Goal: Task Accomplishment & Management: Manage account settings

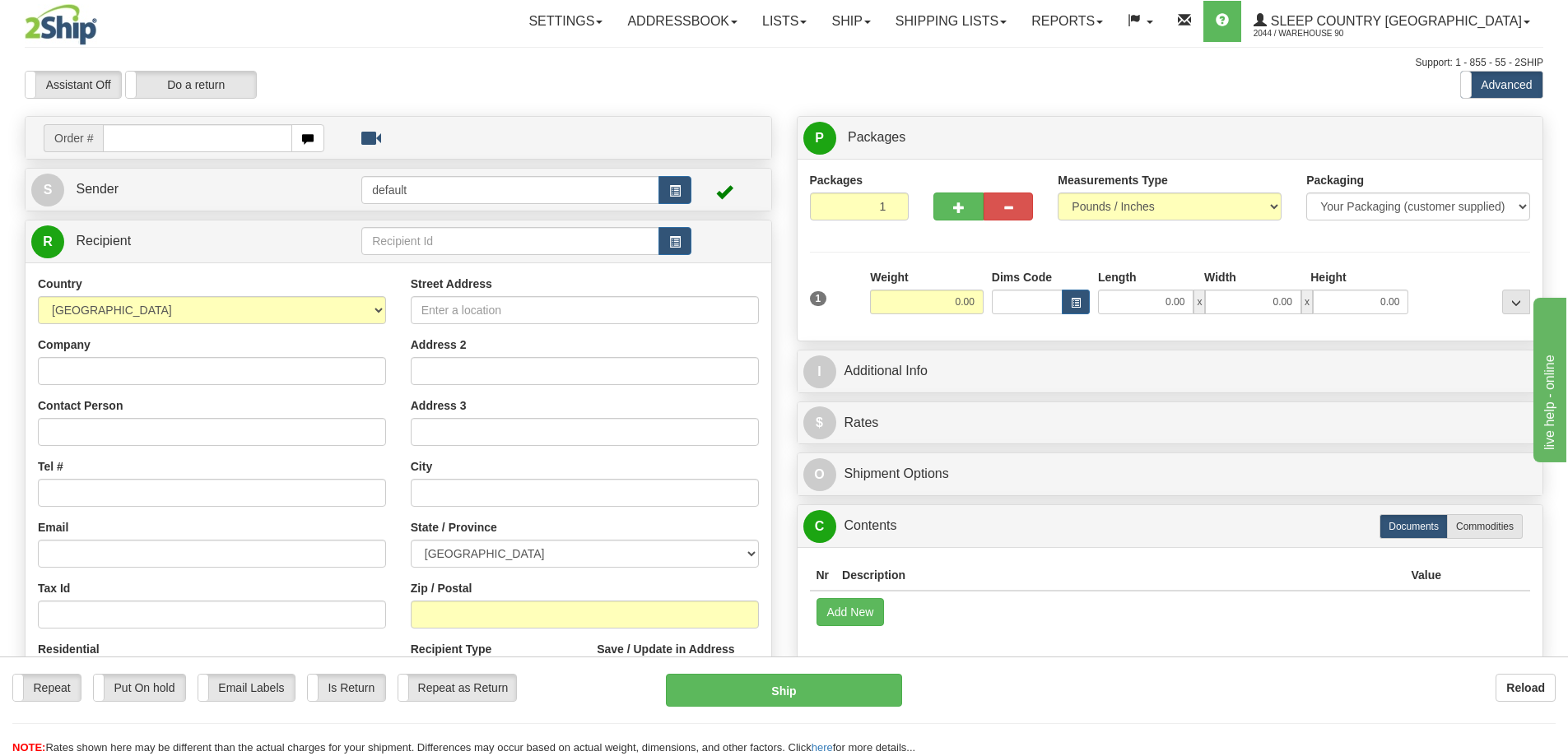
click at [206, 145] on input "text" at bounding box center [197, 138] width 190 height 28
type input "9000H993442"
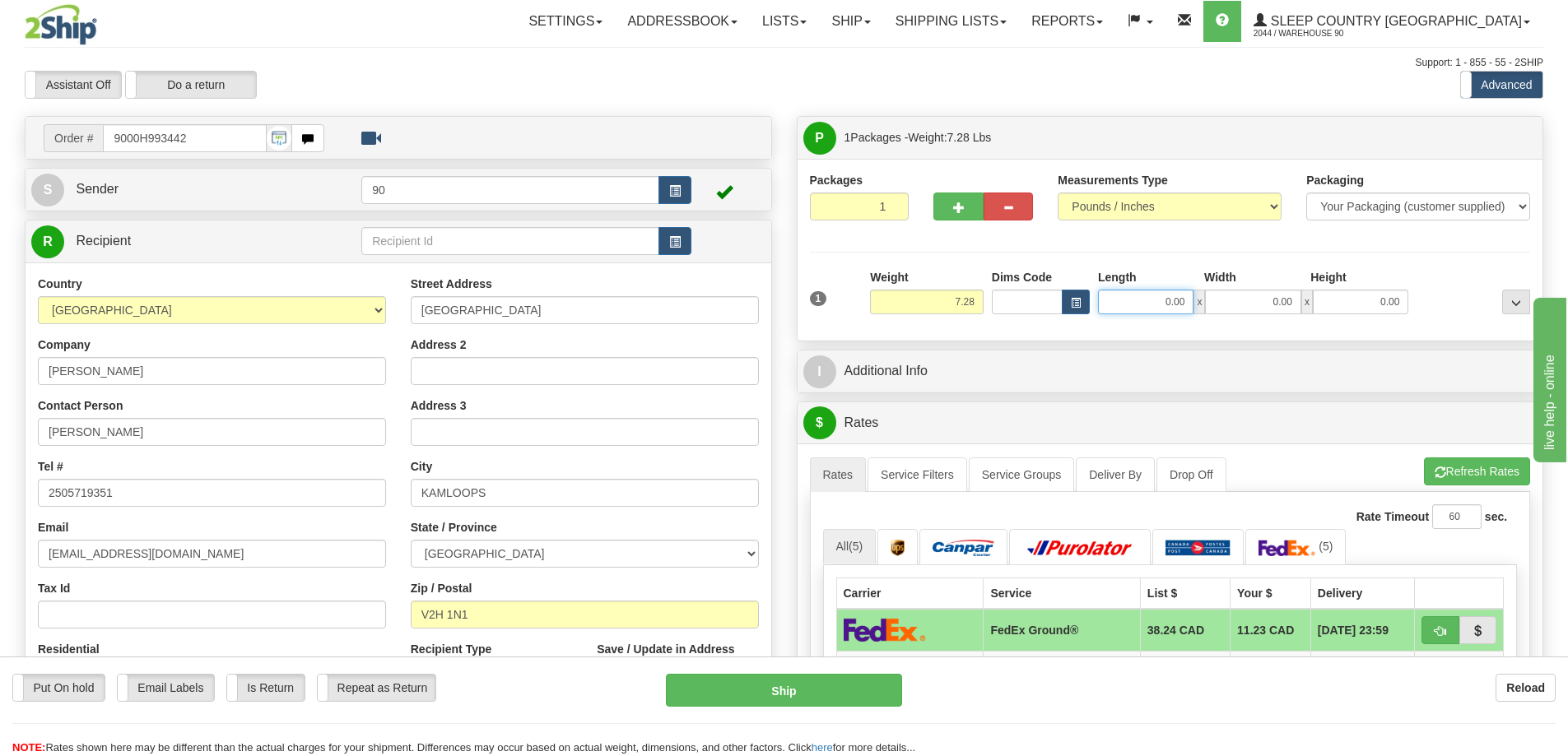
drag, startPoint x: 1150, startPoint y: 301, endPoint x: 1250, endPoint y: 305, distance: 100.1
click at [1240, 307] on div "0.00 x 0.00 x 0.00" at bounding box center [1254, 301] width 310 height 25
type input "16.00"
drag, startPoint x: 1270, startPoint y: 302, endPoint x: 1328, endPoint y: 298, distance: 58.1
click at [1327, 298] on div "16.00 x 0.00 x 0.00" at bounding box center [1254, 301] width 310 height 25
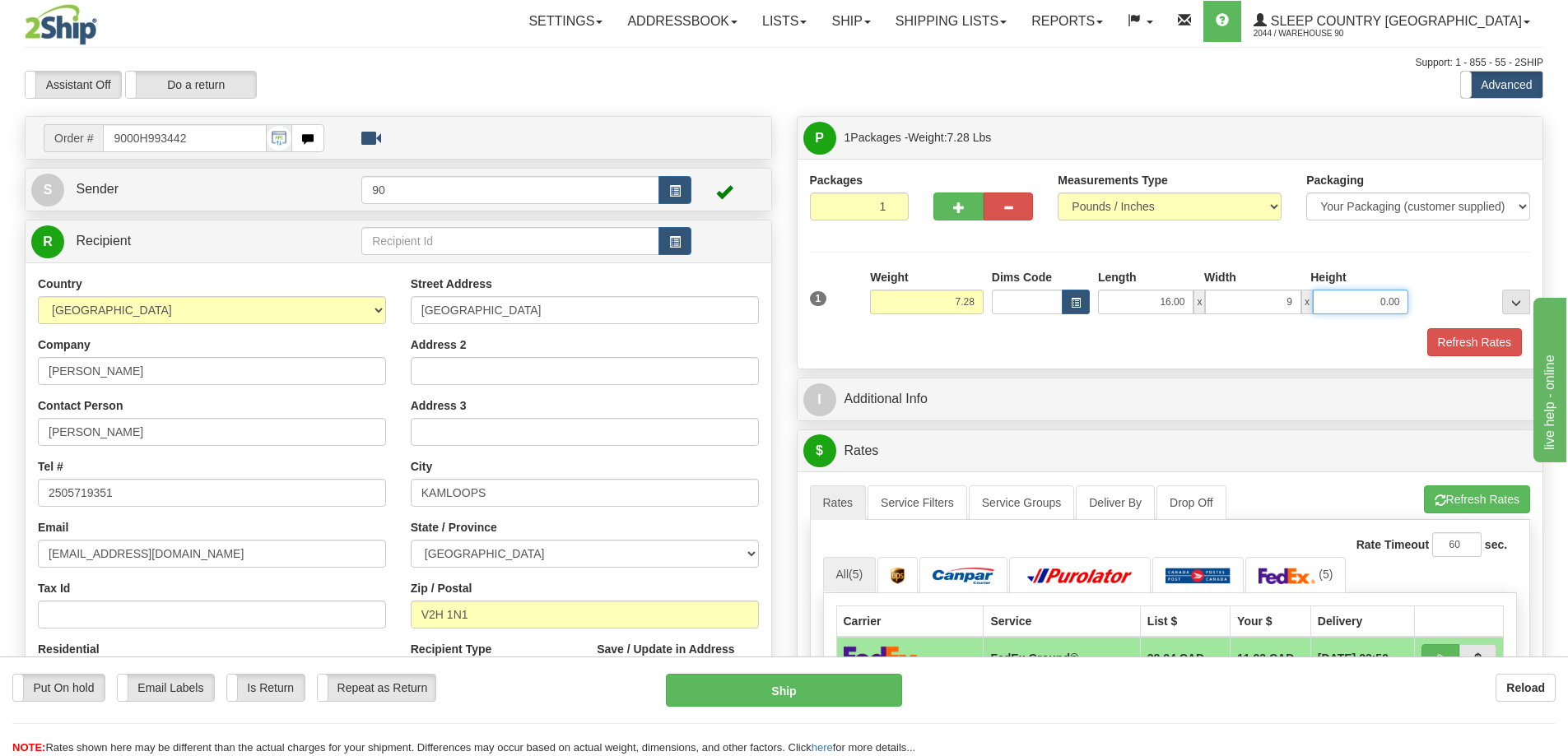
type input "9.00"
drag, startPoint x: 1378, startPoint y: 301, endPoint x: 1401, endPoint y: 301, distance: 23.0
click at [1391, 301] on input "0.00" at bounding box center [1360, 301] width 96 height 25
type input "9.00"
click at [1492, 347] on button "Refresh Rates" at bounding box center [1475, 342] width 95 height 28
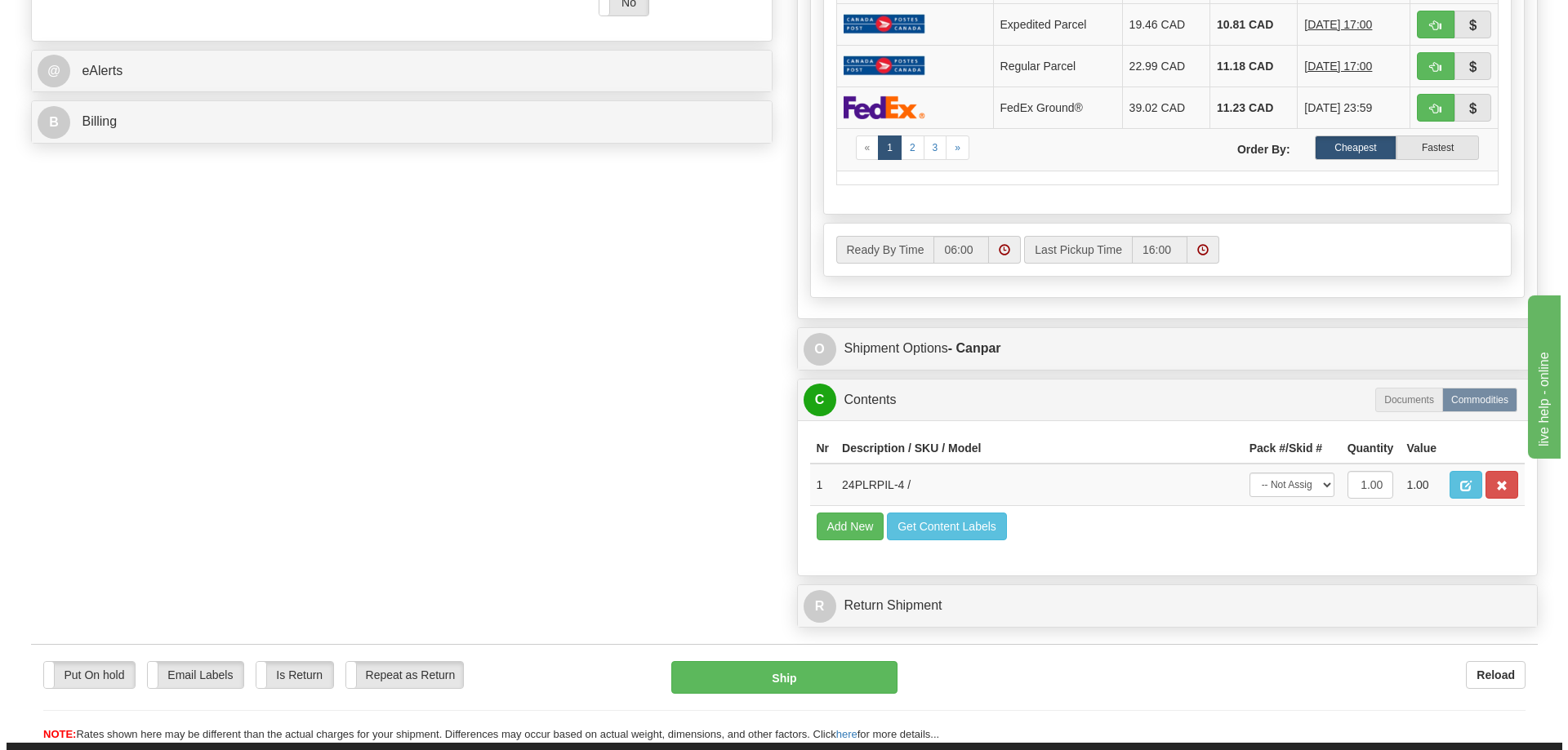
scroll to position [735, 0]
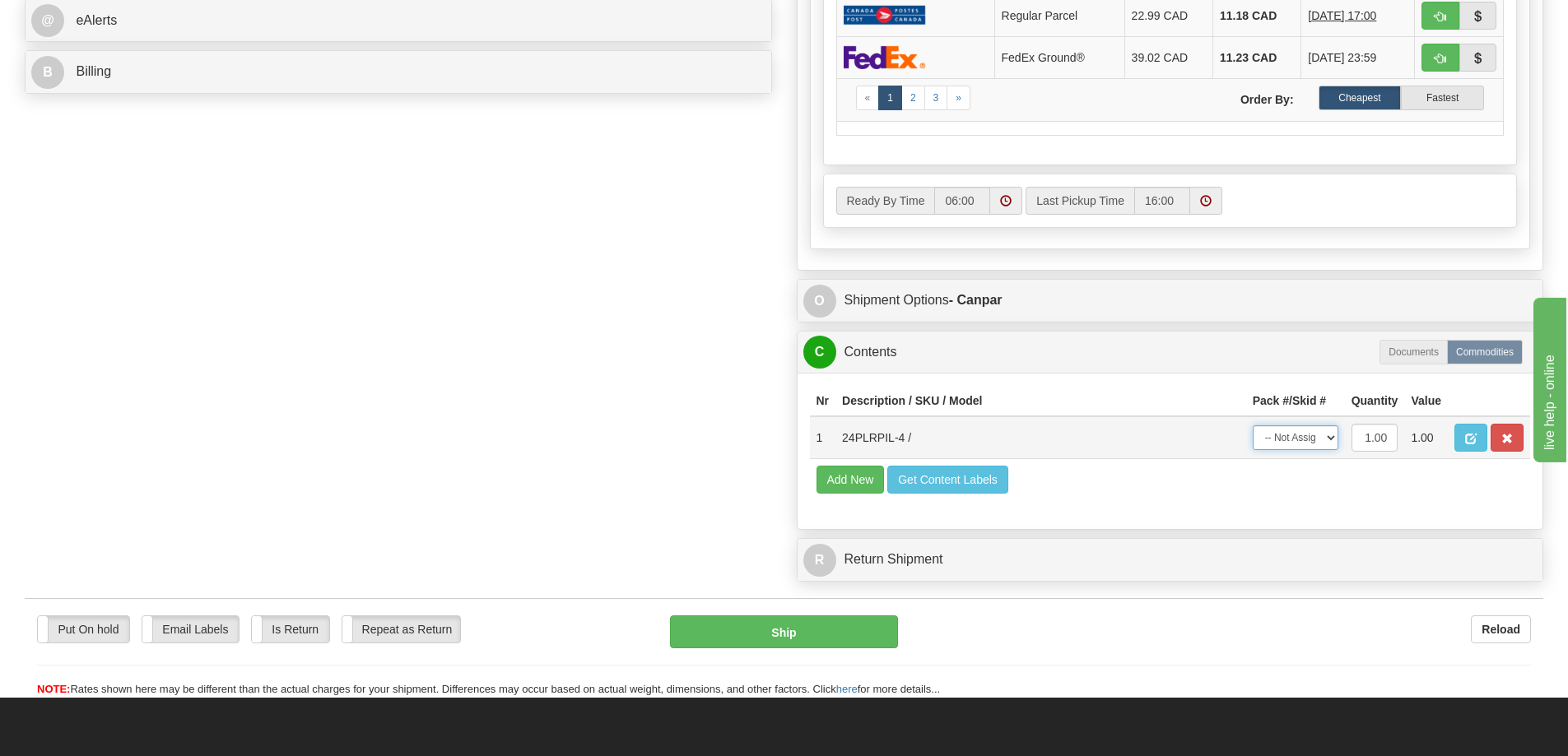
click at [1299, 436] on select "-- Not Assigned -- Package 1" at bounding box center [1295, 437] width 85 height 25
select select "0"
click at [1253, 425] on select "-- Not Assigned -- Package 1" at bounding box center [1295, 437] width 85 height 25
click at [754, 632] on button "Ship" at bounding box center [784, 632] width 228 height 33
type input "1"
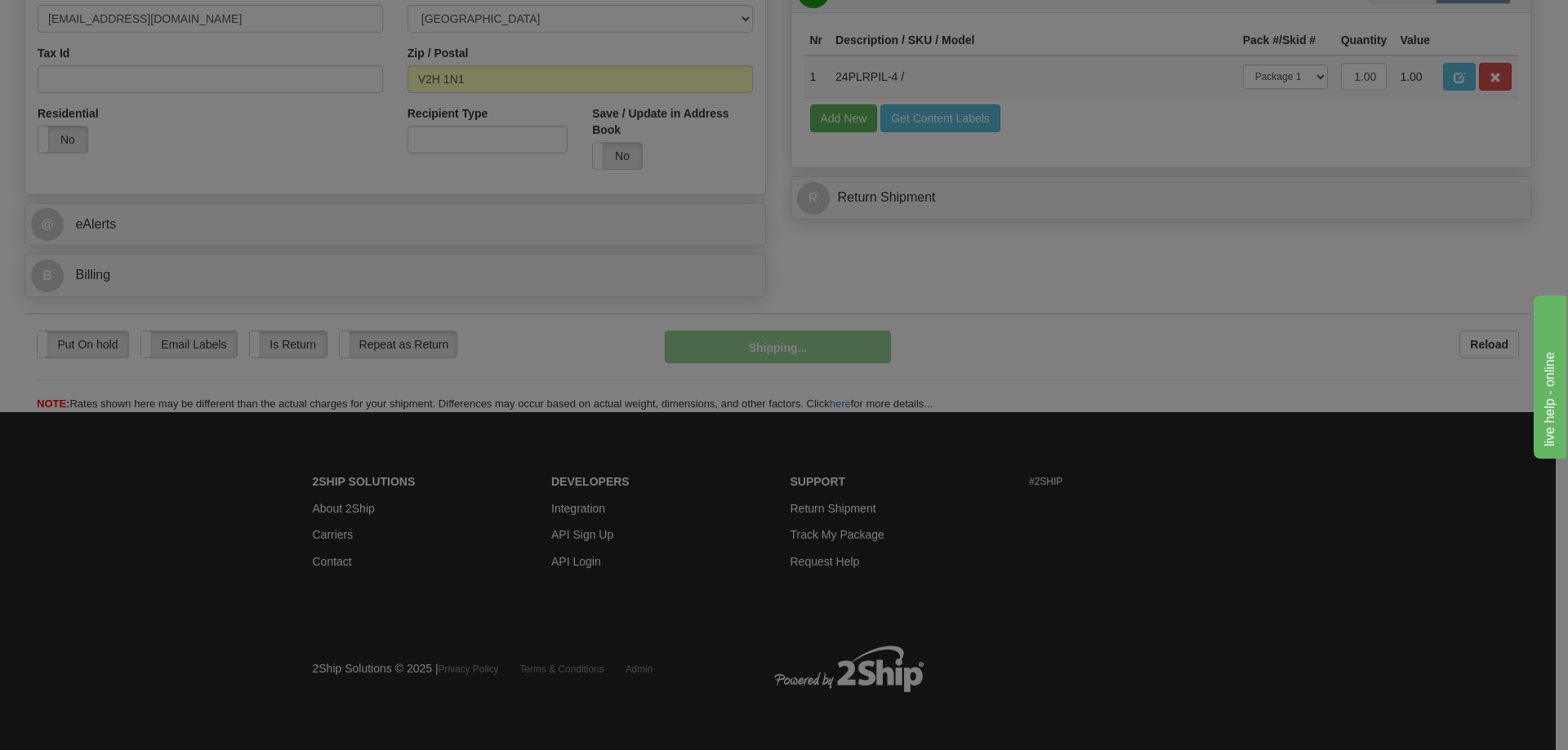
scroll to position [531, 0]
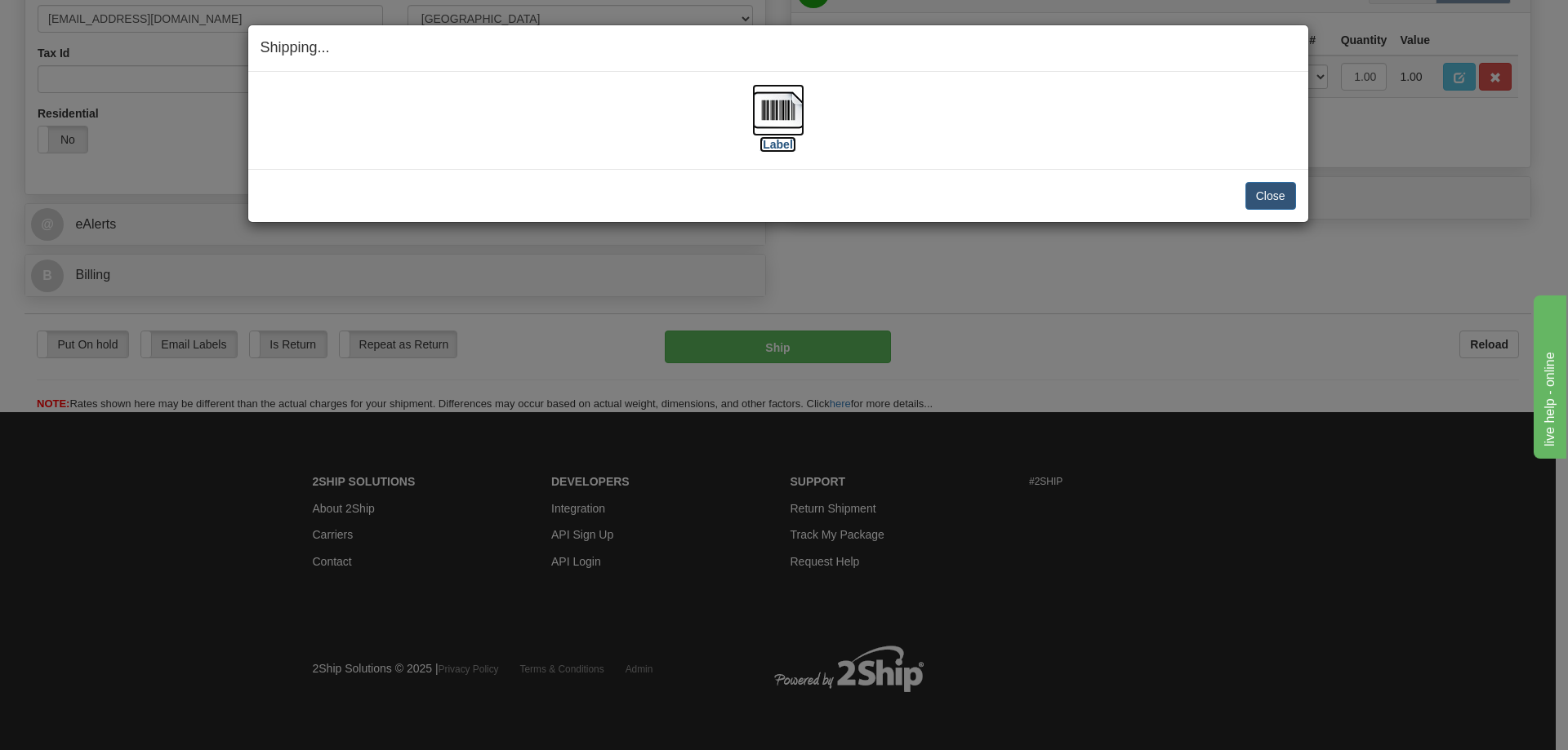
click at [784, 147] on label "[Label]" at bounding box center [778, 144] width 38 height 16
click at [1277, 200] on button "Close" at bounding box center [1270, 196] width 50 height 27
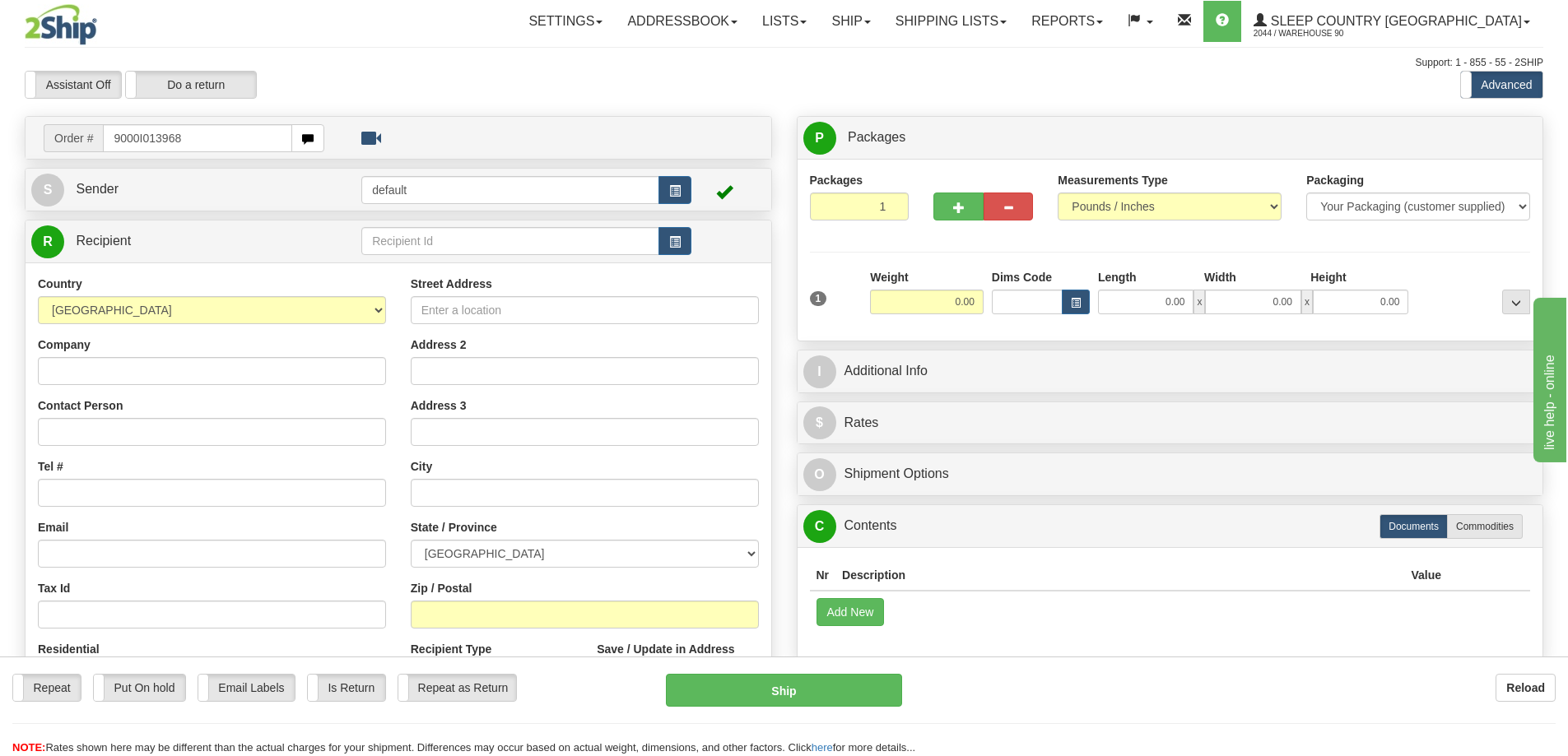
type input "9000I013968"
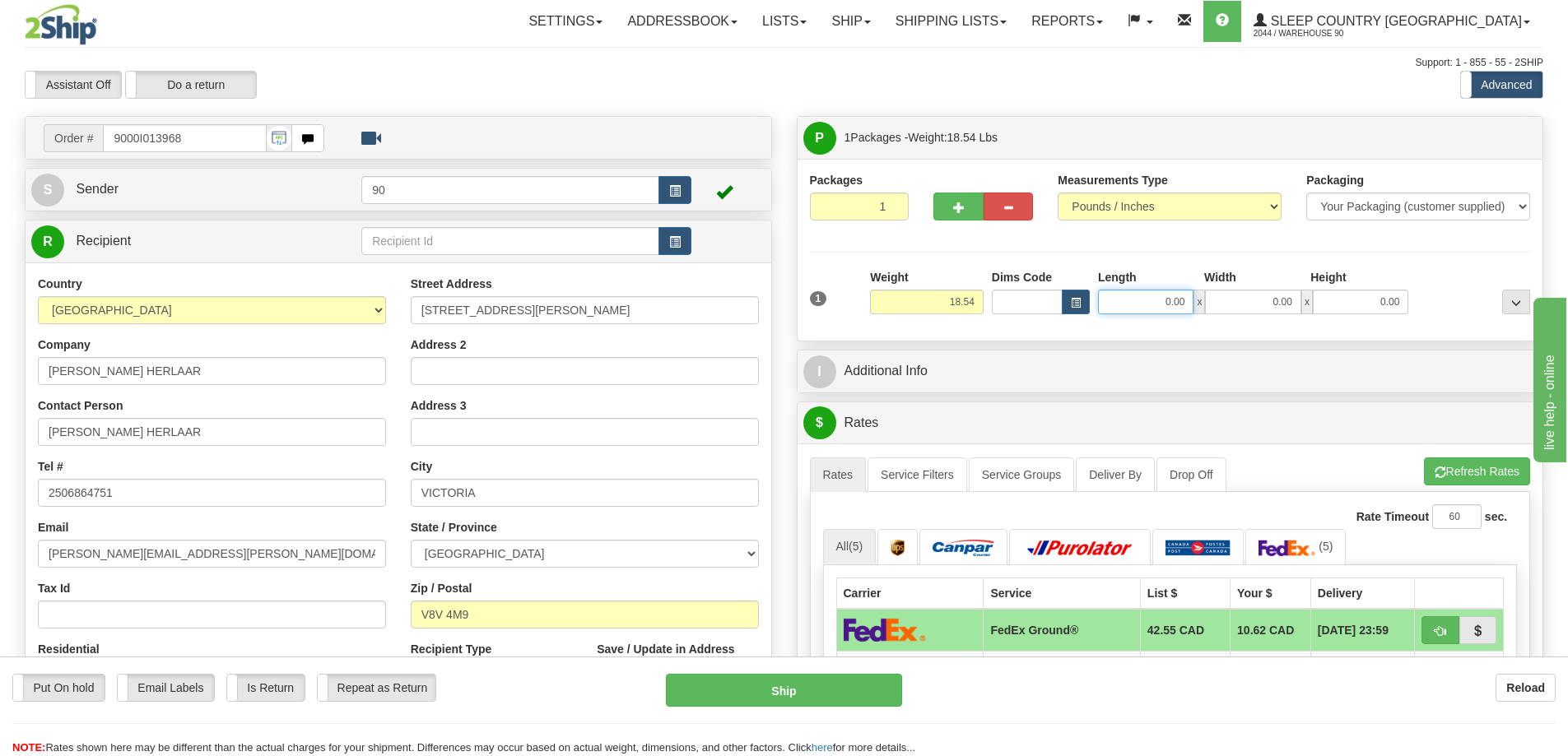
drag, startPoint x: 1159, startPoint y: 303, endPoint x: 1255, endPoint y: 300, distance: 96.0
click at [1254, 301] on div "0.00 x 0.00 x 0.00" at bounding box center [1254, 301] width 310 height 25
type input "22.00"
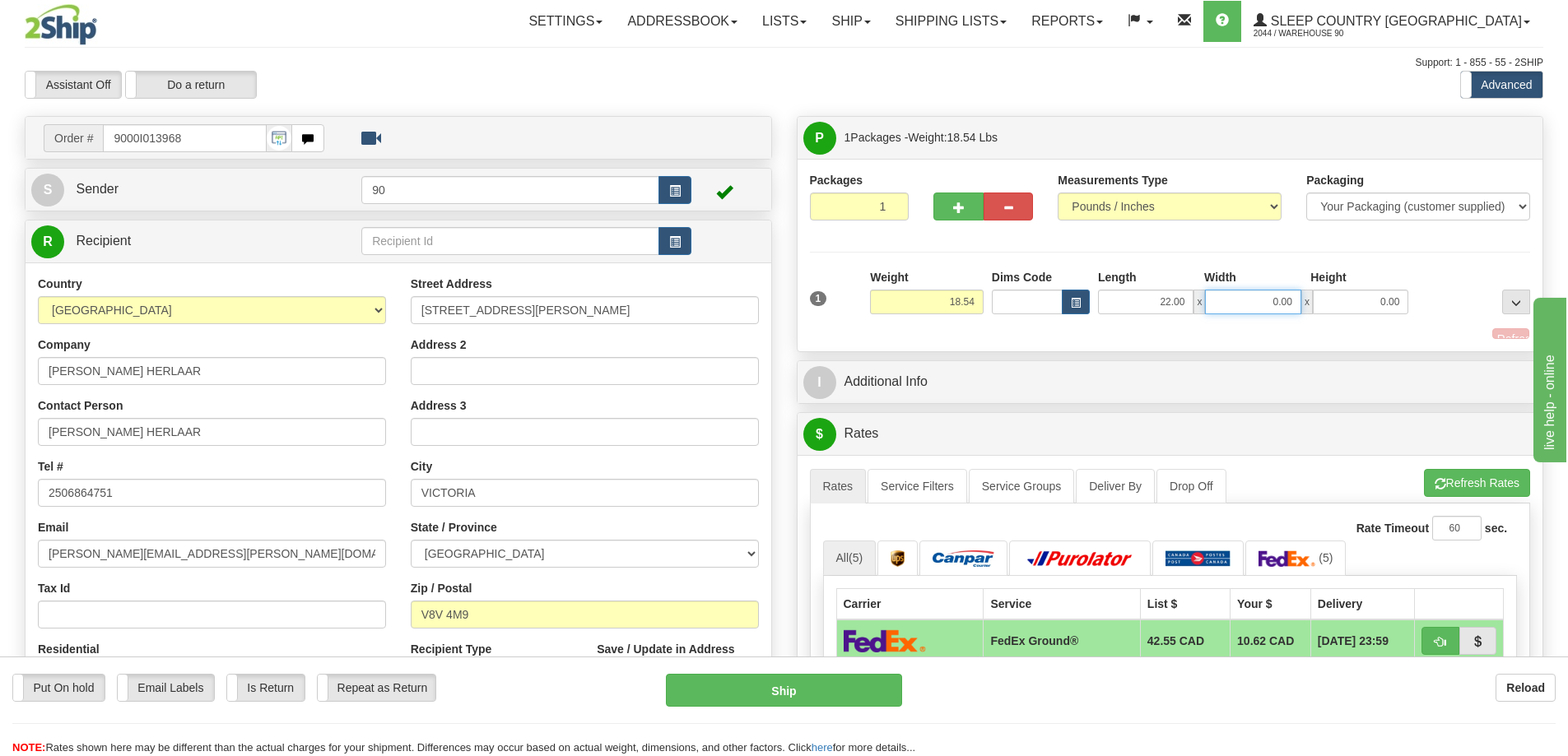
drag, startPoint x: 1260, startPoint y: 300, endPoint x: 1344, endPoint y: 301, distance: 84.0
click at [1341, 303] on div "22.00 x 0.00 x 0.00" at bounding box center [1254, 301] width 310 height 25
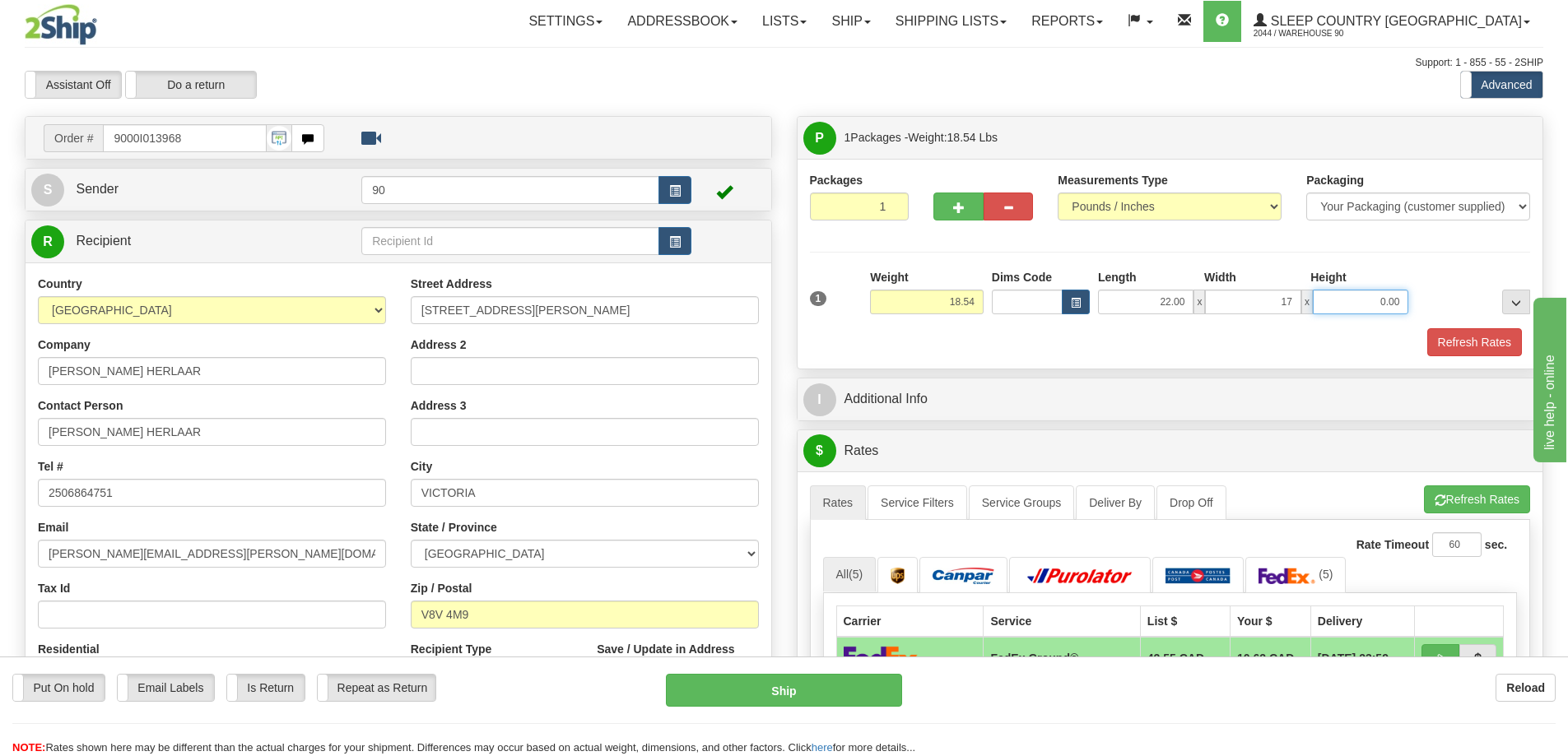
type input "17.00"
drag, startPoint x: 1372, startPoint y: 301, endPoint x: 1455, endPoint y: 310, distance: 83.5
click at [1452, 313] on div "1 Weight 18.54 Dims Code x x" at bounding box center [1171, 298] width 730 height 59
type input "12.00"
click at [1496, 344] on button "Refresh Rates" at bounding box center [1475, 342] width 95 height 28
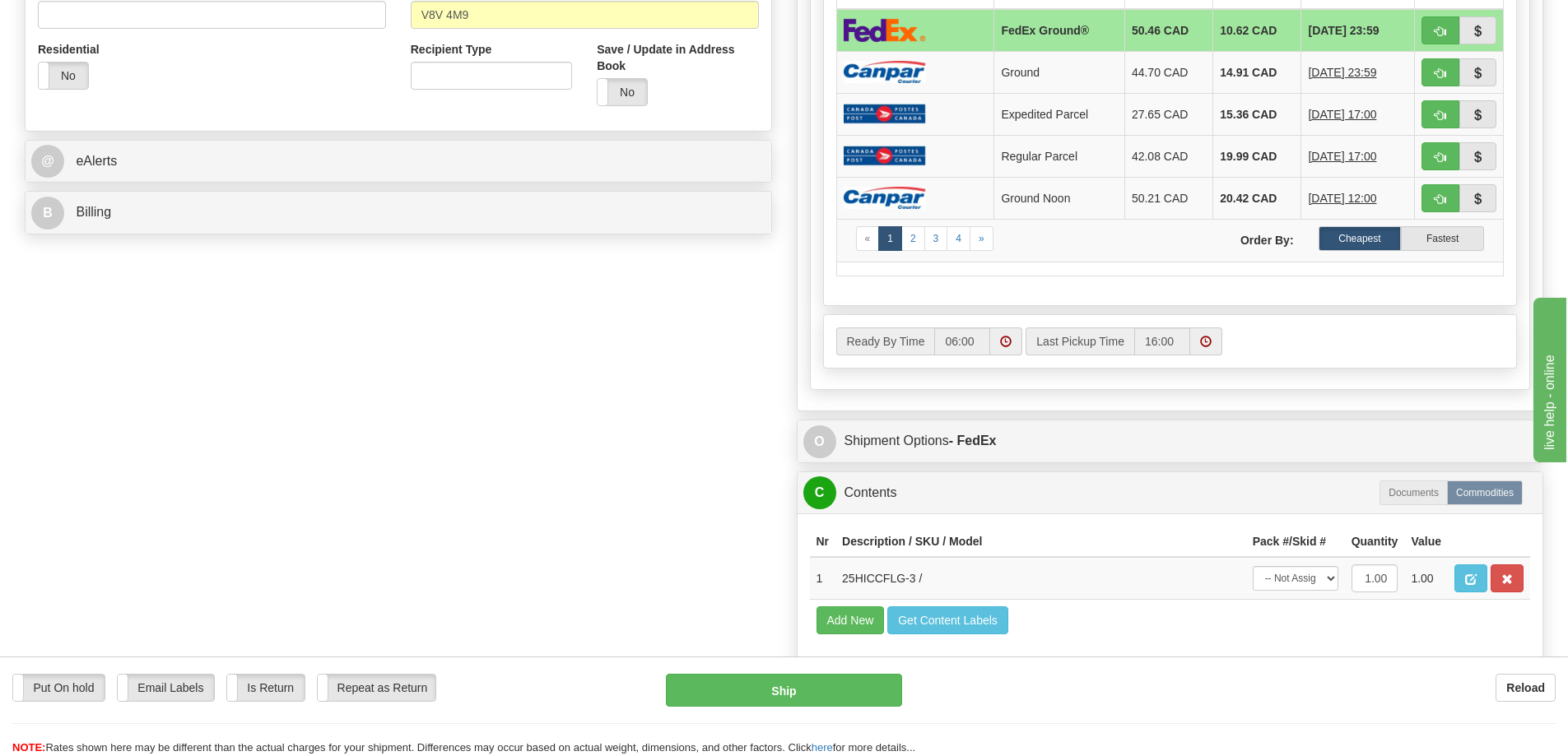
scroll to position [659, 0]
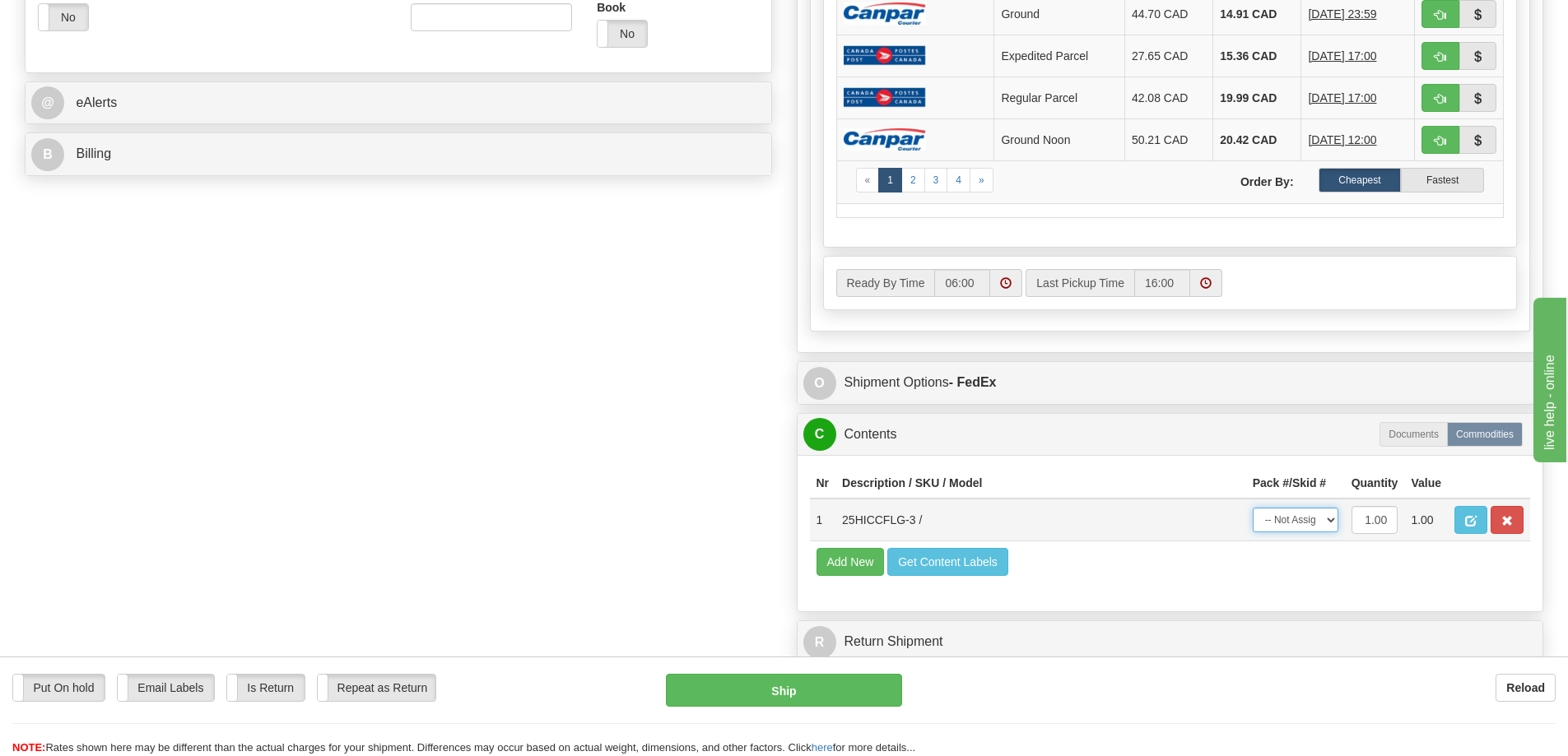
click at [1283, 520] on select "-- Not Assigned -- Package 1" at bounding box center [1295, 520] width 85 height 25
select select "0"
click at [1253, 508] on select "-- Not Assigned -- Package 1" at bounding box center [1295, 520] width 85 height 25
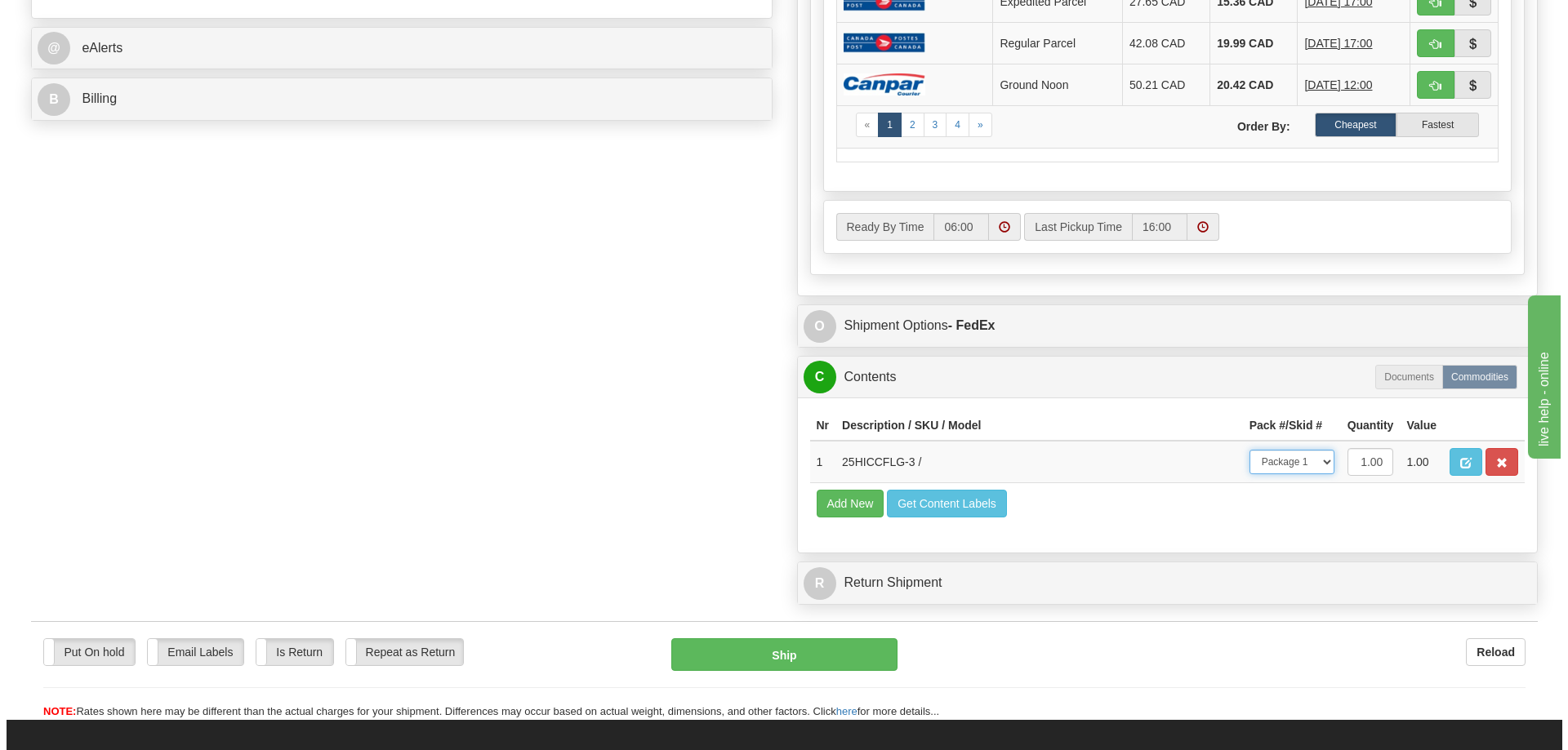
scroll to position [735, 0]
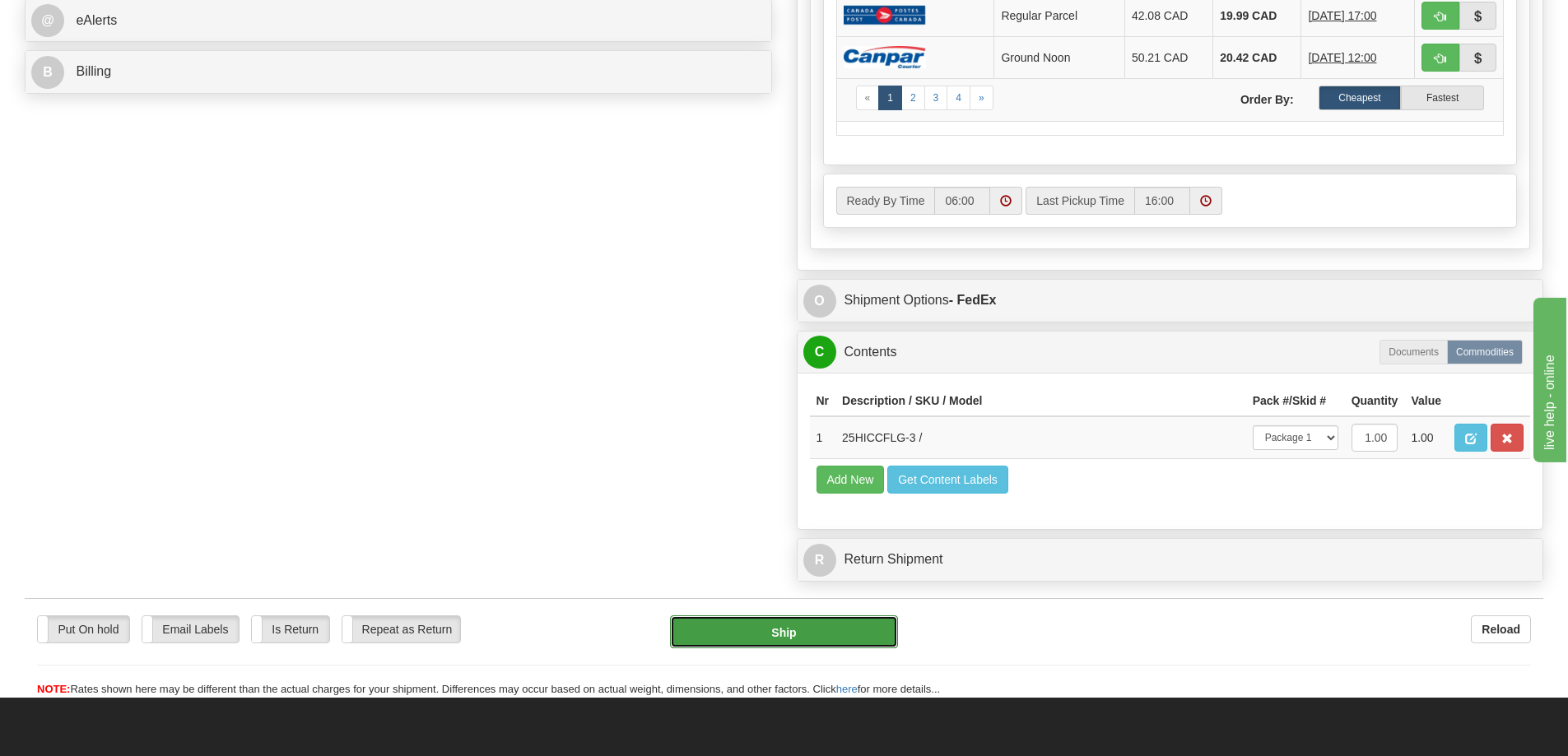
click at [784, 642] on button "Ship" at bounding box center [784, 632] width 228 height 33
type input "92"
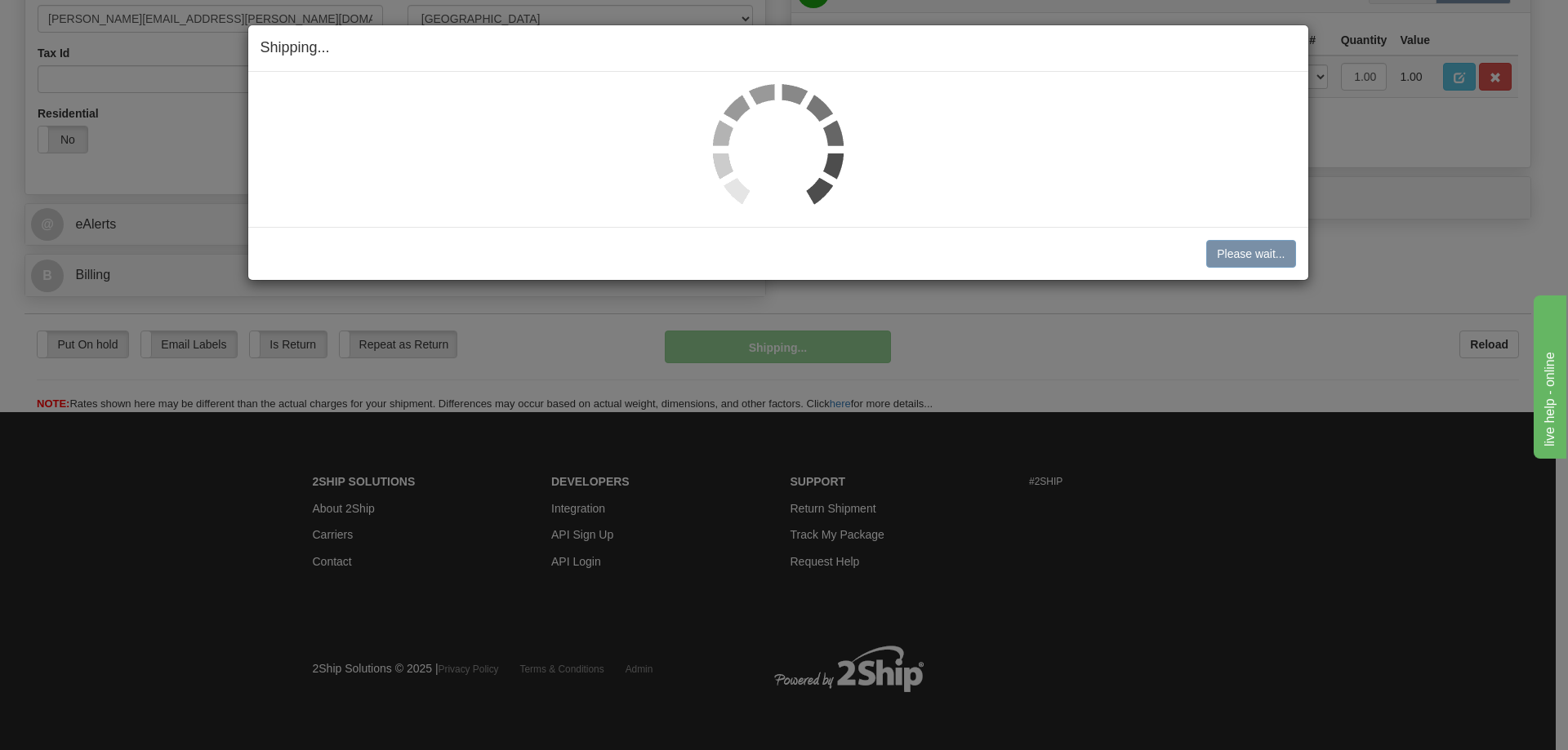
scroll to position [531, 0]
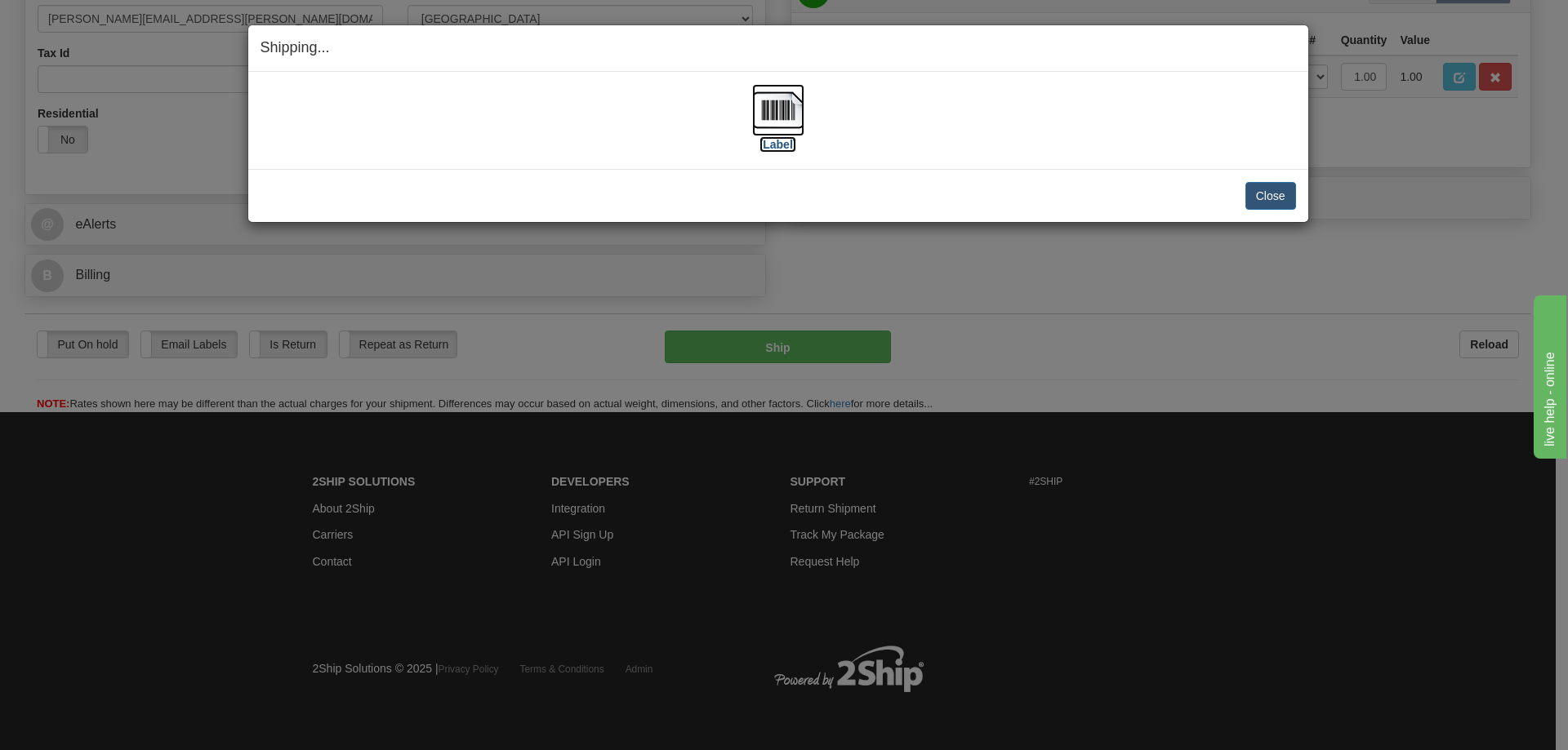
click at [771, 143] on label "[Label]" at bounding box center [778, 144] width 38 height 16
click at [1290, 195] on button "Close" at bounding box center [1270, 196] width 50 height 27
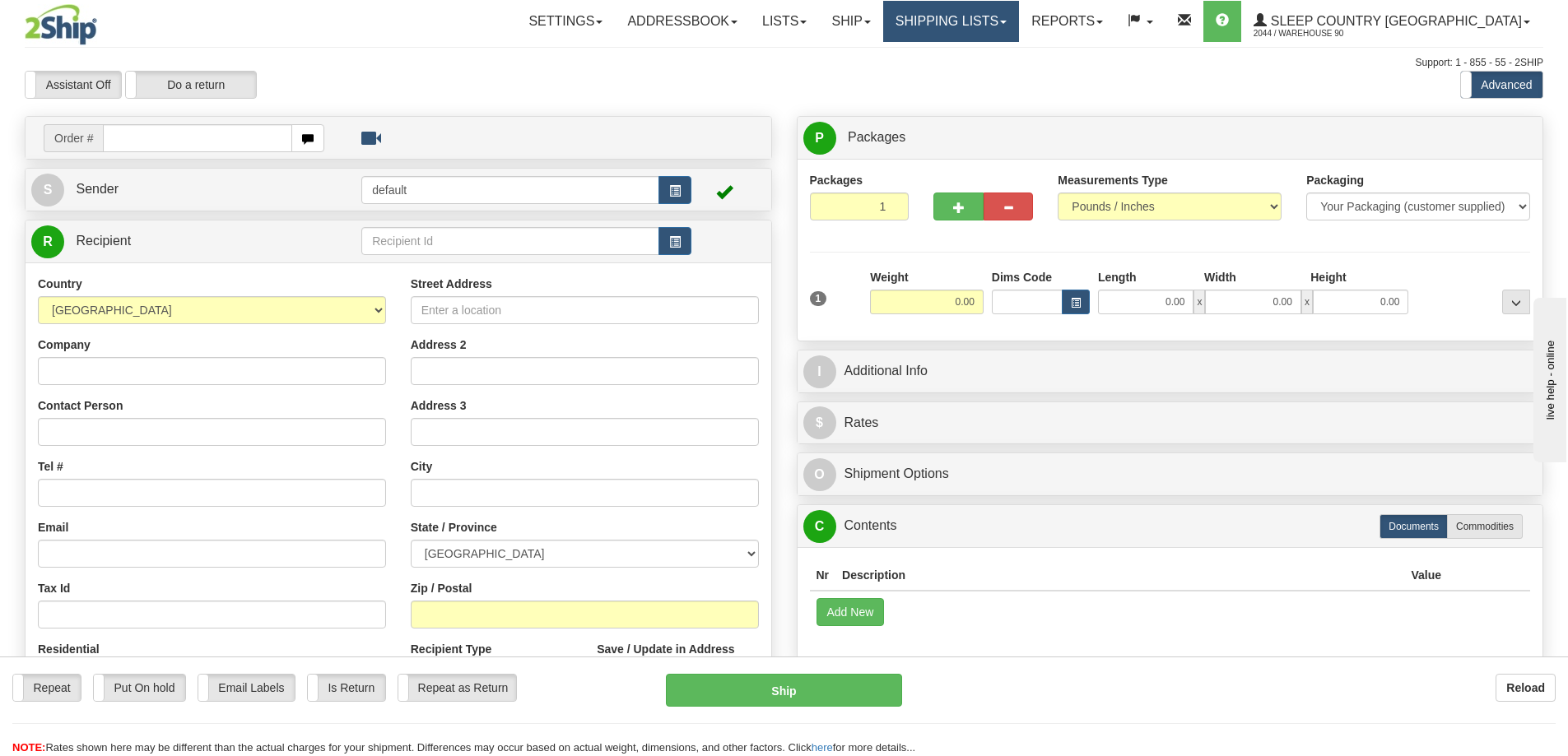
click at [1019, 15] on link "Shipping lists" at bounding box center [951, 22] width 136 height 41
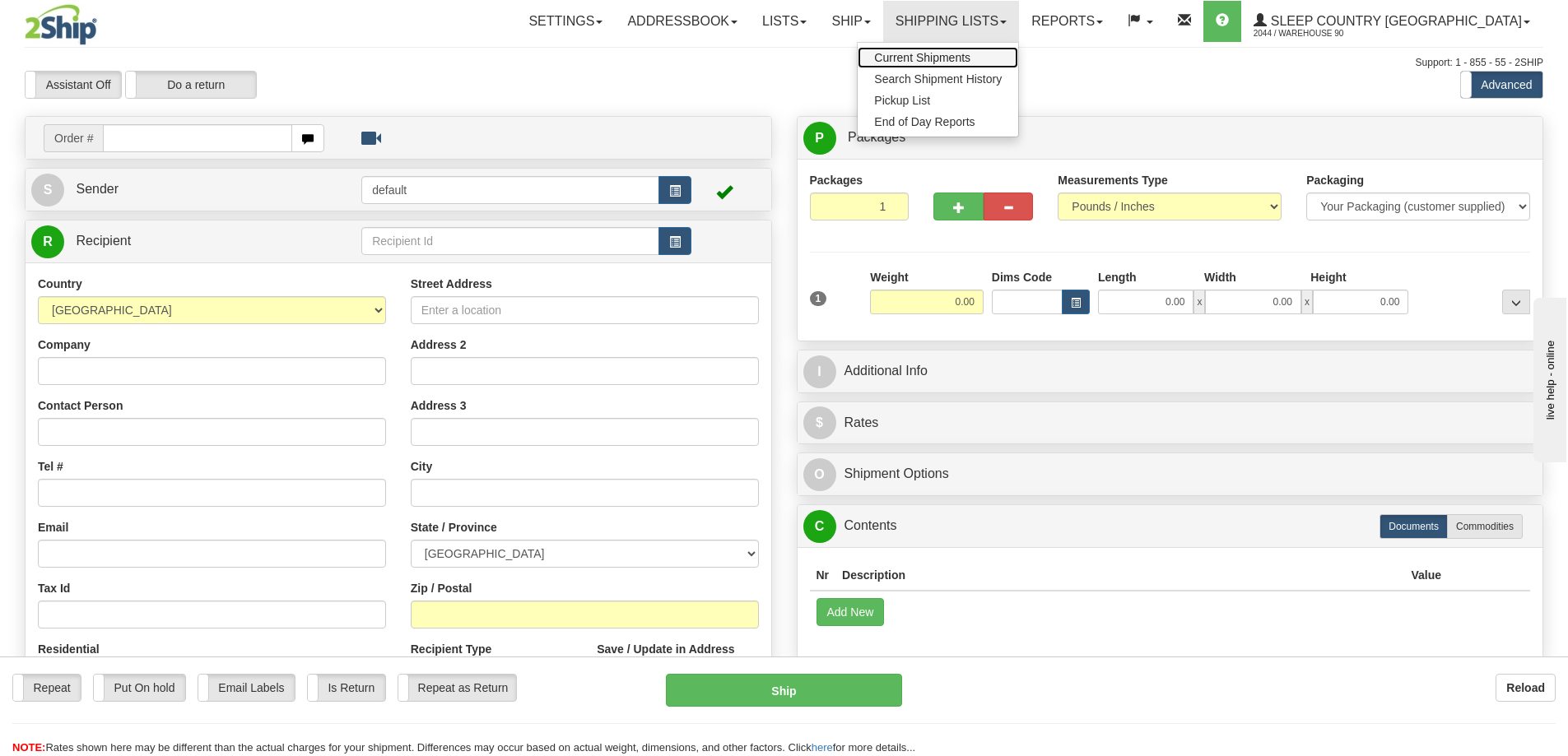
click at [971, 53] on span "Current Shipments" at bounding box center [923, 57] width 96 height 13
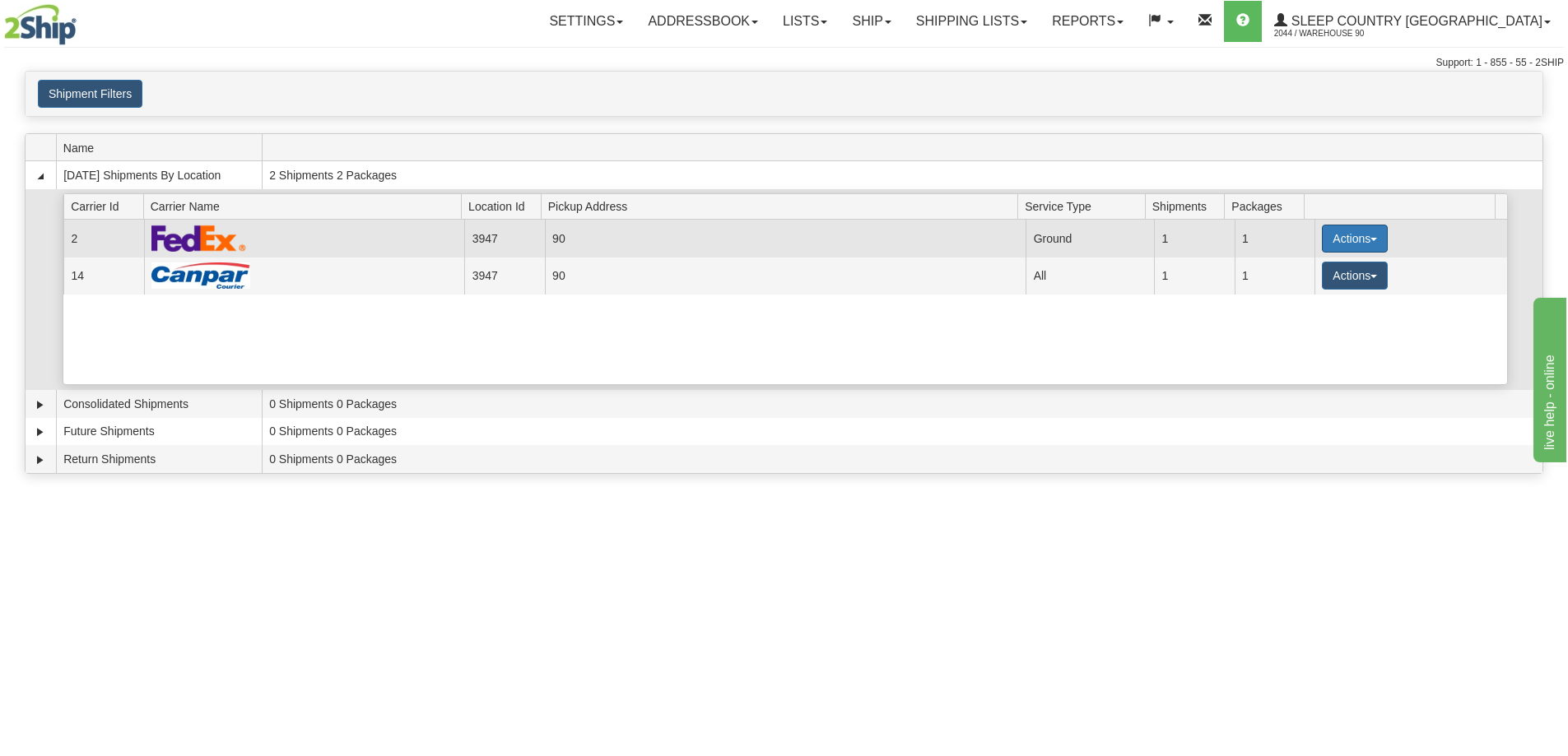
click at [1356, 249] on button "Actions" at bounding box center [1355, 239] width 65 height 28
click at [1305, 293] on span "Close" at bounding box center [1291, 290] width 38 height 11
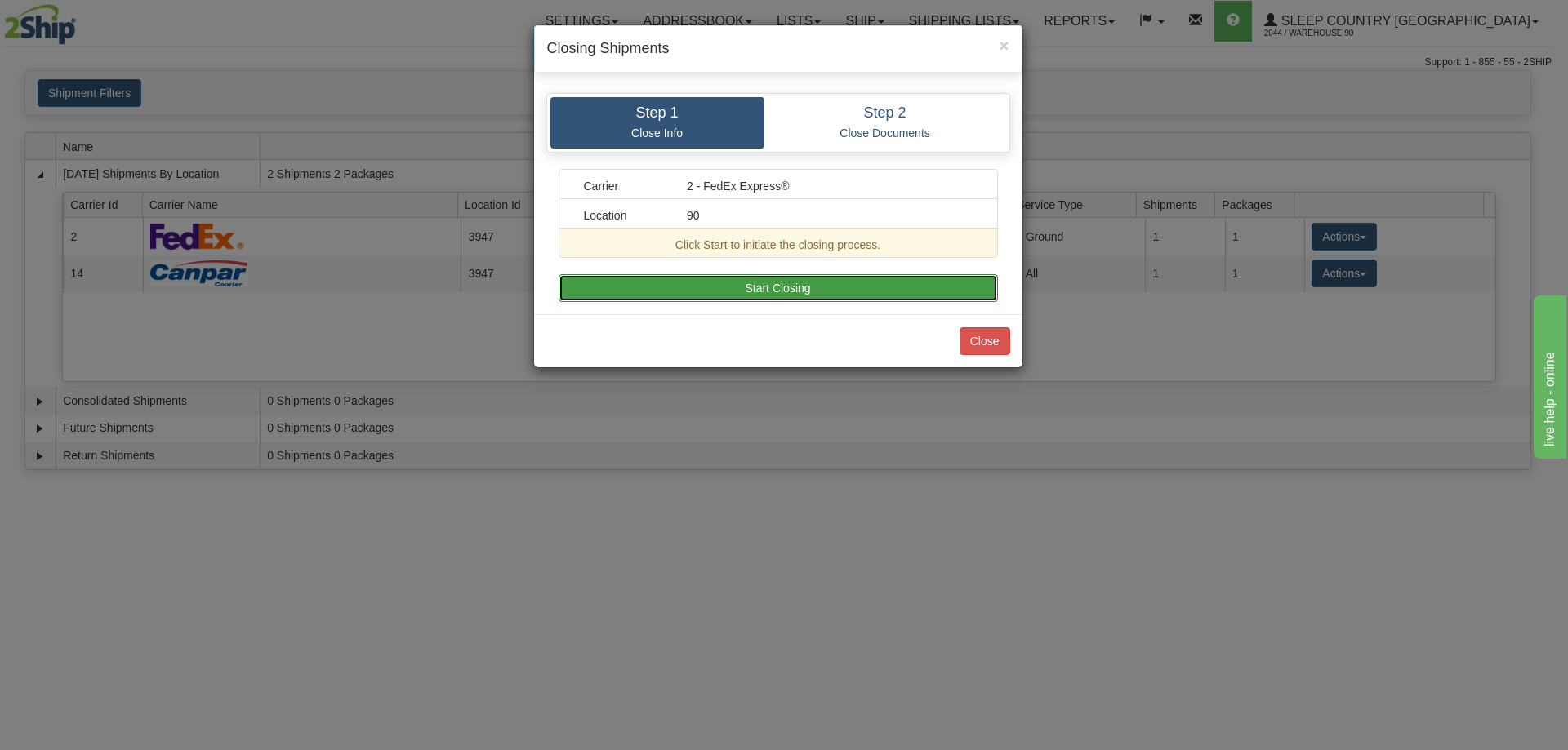
click at [747, 290] on button "Start Closing" at bounding box center [778, 288] width 439 height 27
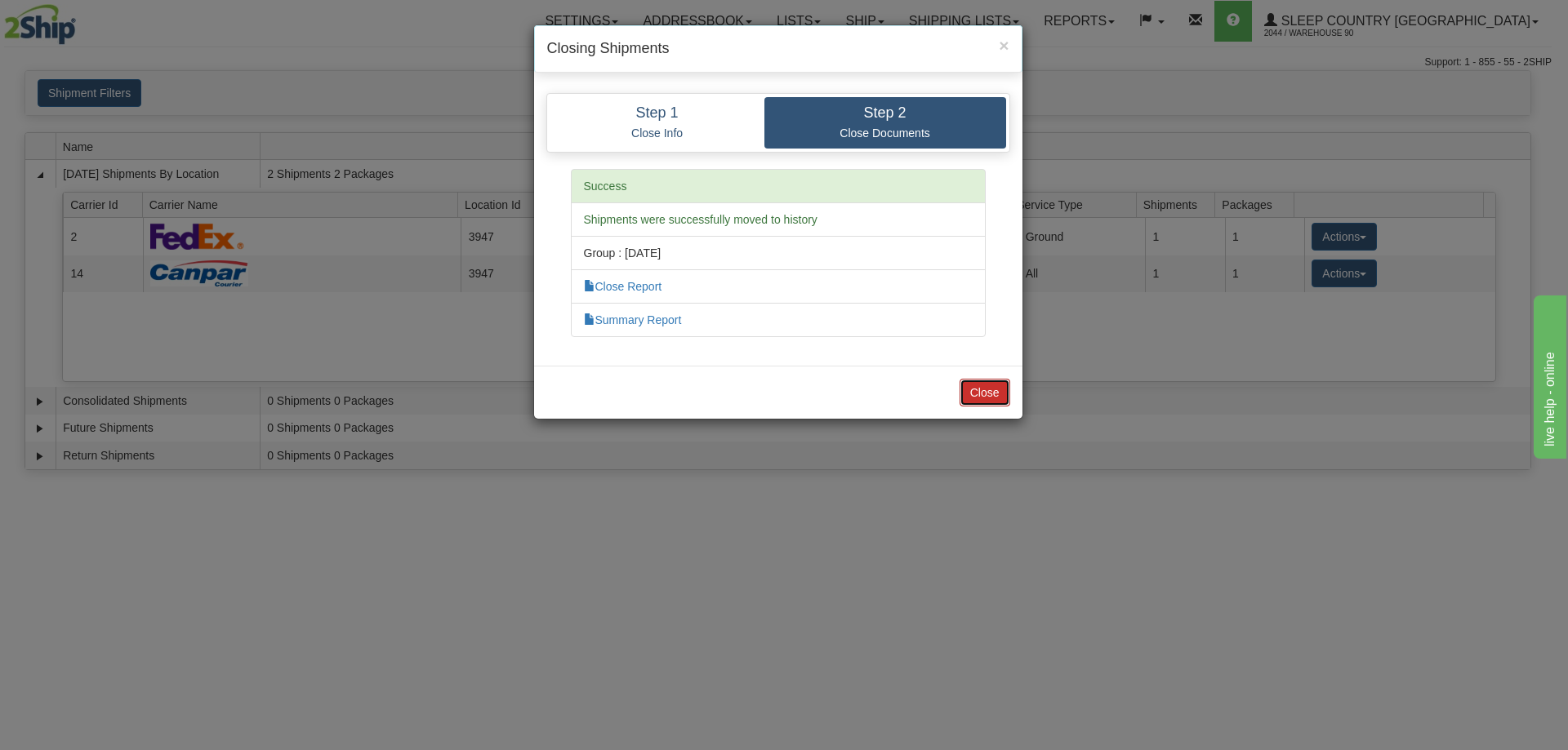
click at [981, 395] on button "Close" at bounding box center [984, 392] width 50 height 27
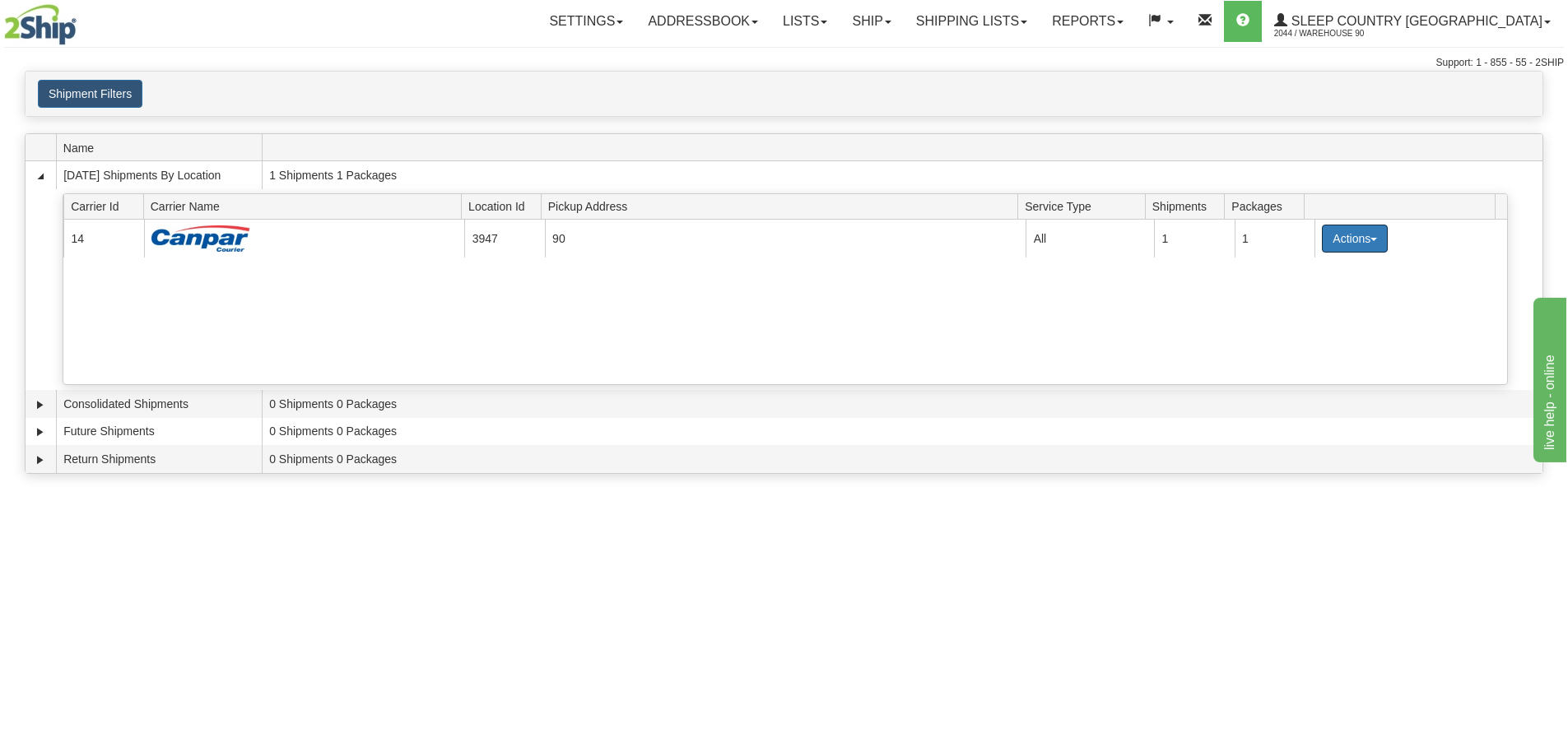
click at [1326, 237] on button "Actions" at bounding box center [1355, 239] width 65 height 28
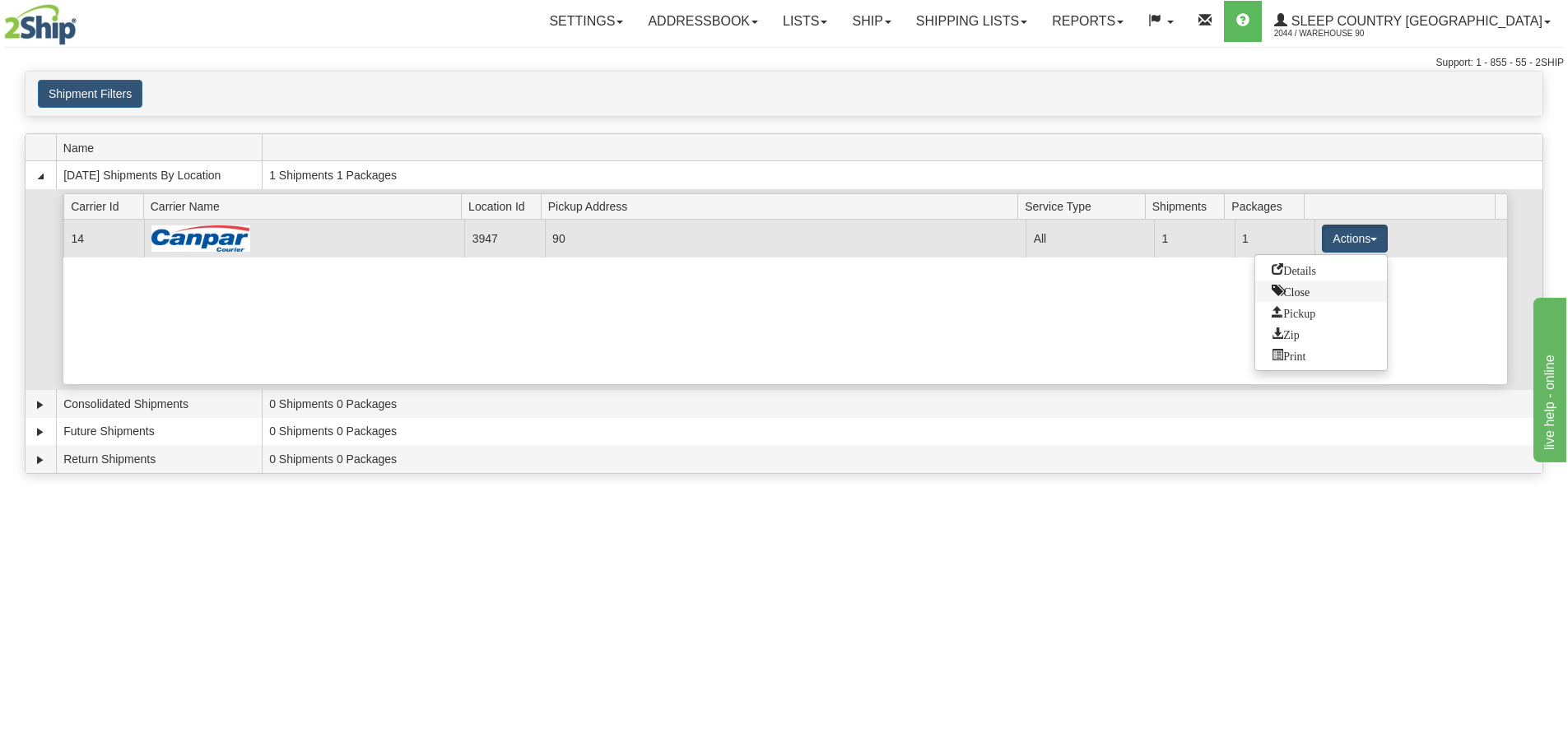
click at [1300, 296] on span "Close" at bounding box center [1291, 290] width 38 height 11
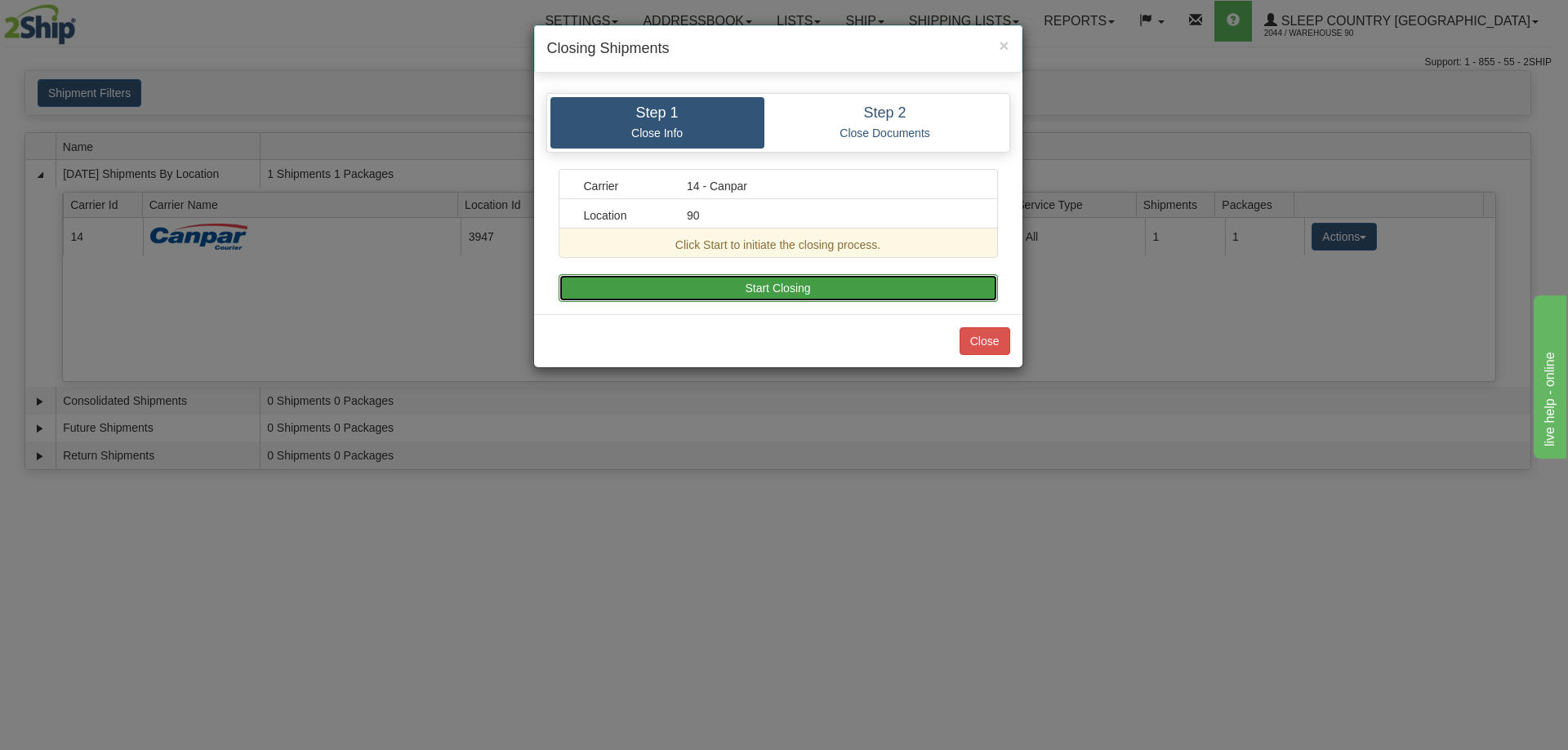
click at [830, 285] on button "Start Closing" at bounding box center [778, 288] width 439 height 27
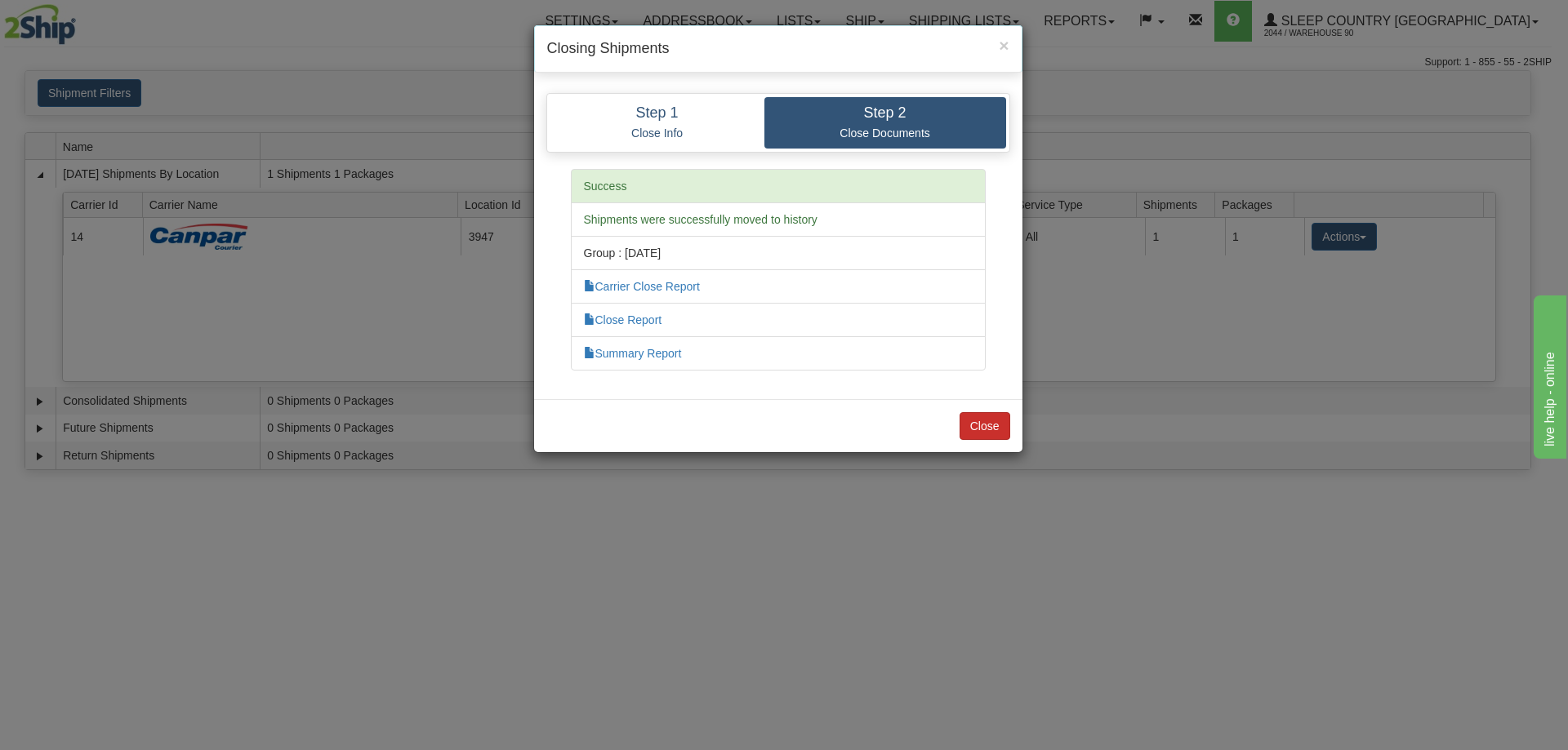
click at [1006, 423] on div "Close" at bounding box center [778, 425] width 488 height 53
click at [1002, 425] on button "Close" at bounding box center [984, 426] width 50 height 27
